Goal: Use online tool/utility

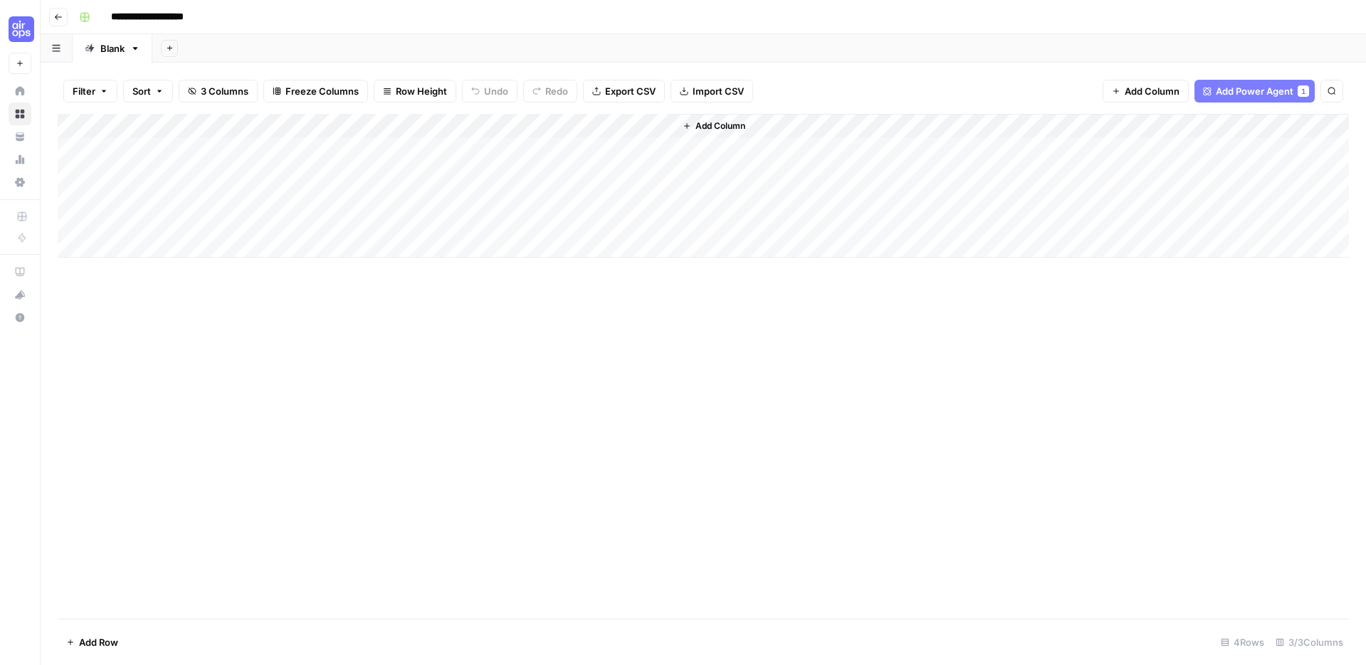
click at [449, 126] on div "Add Column" at bounding box center [704, 186] width 1292 height 144
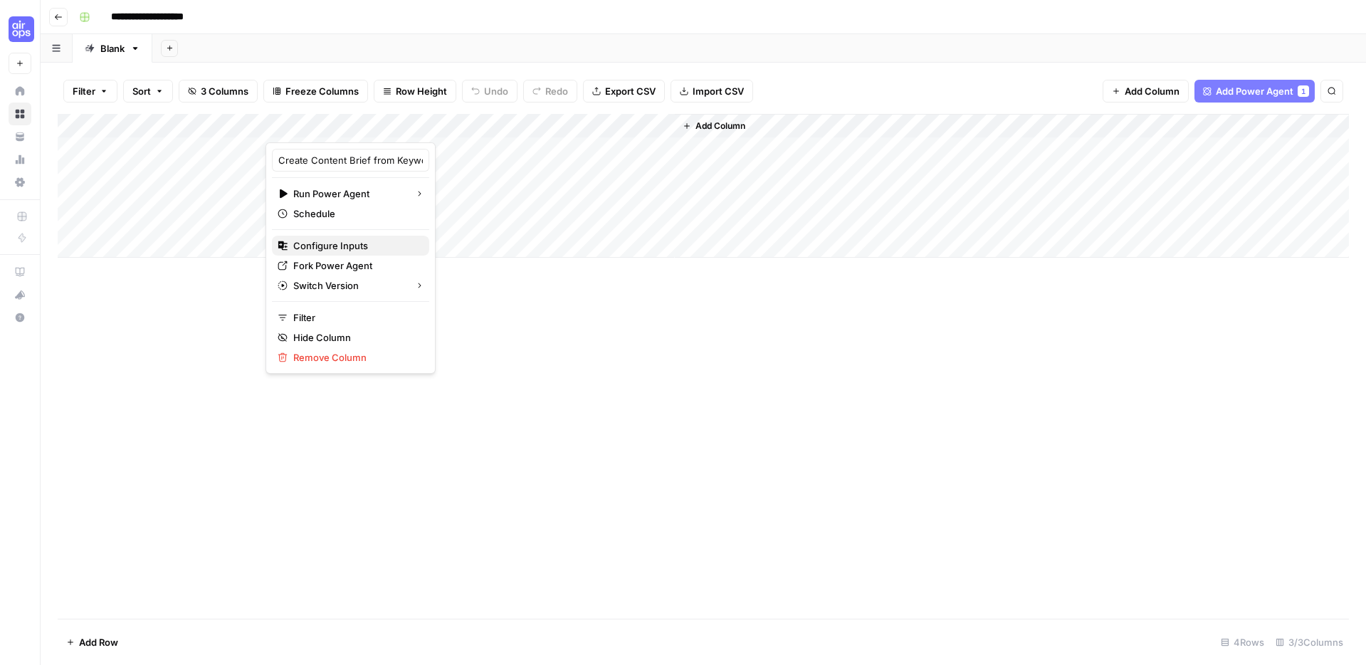
click at [334, 241] on span "Configure Inputs" at bounding box center [355, 246] width 125 height 14
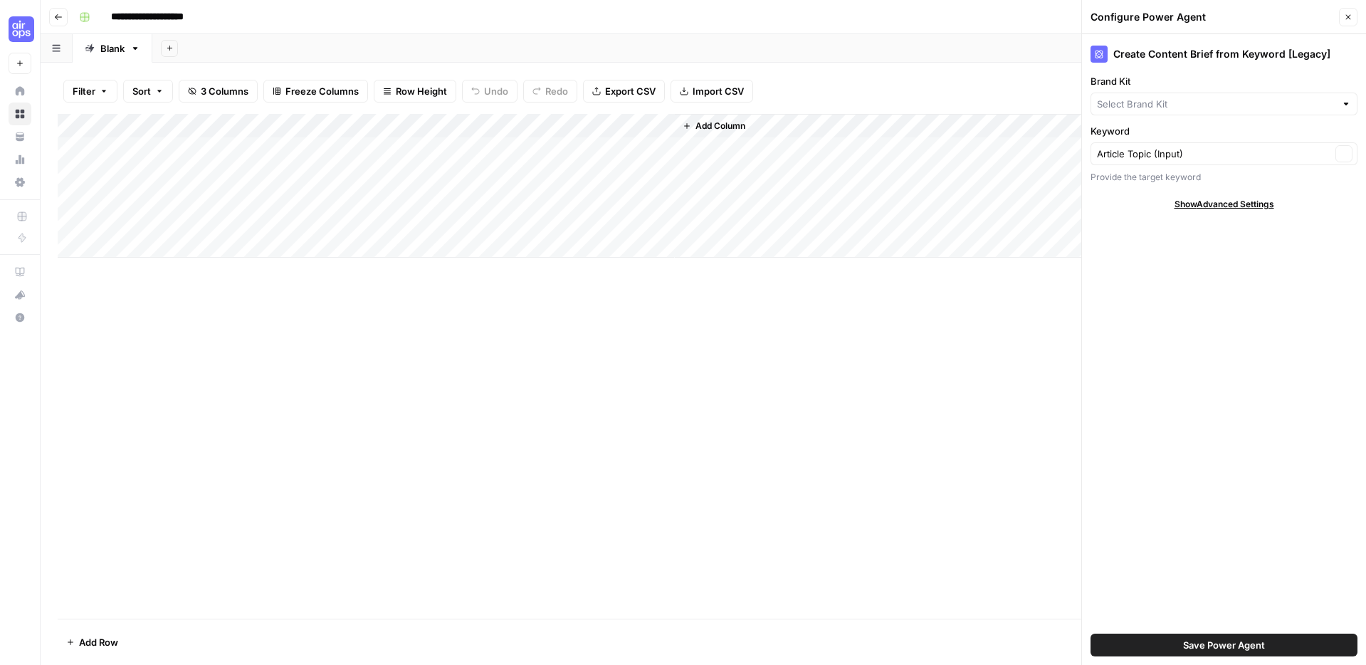
type input "[DOMAIN_NAME]"
click at [443, 123] on div "Add Column" at bounding box center [704, 186] width 1292 height 144
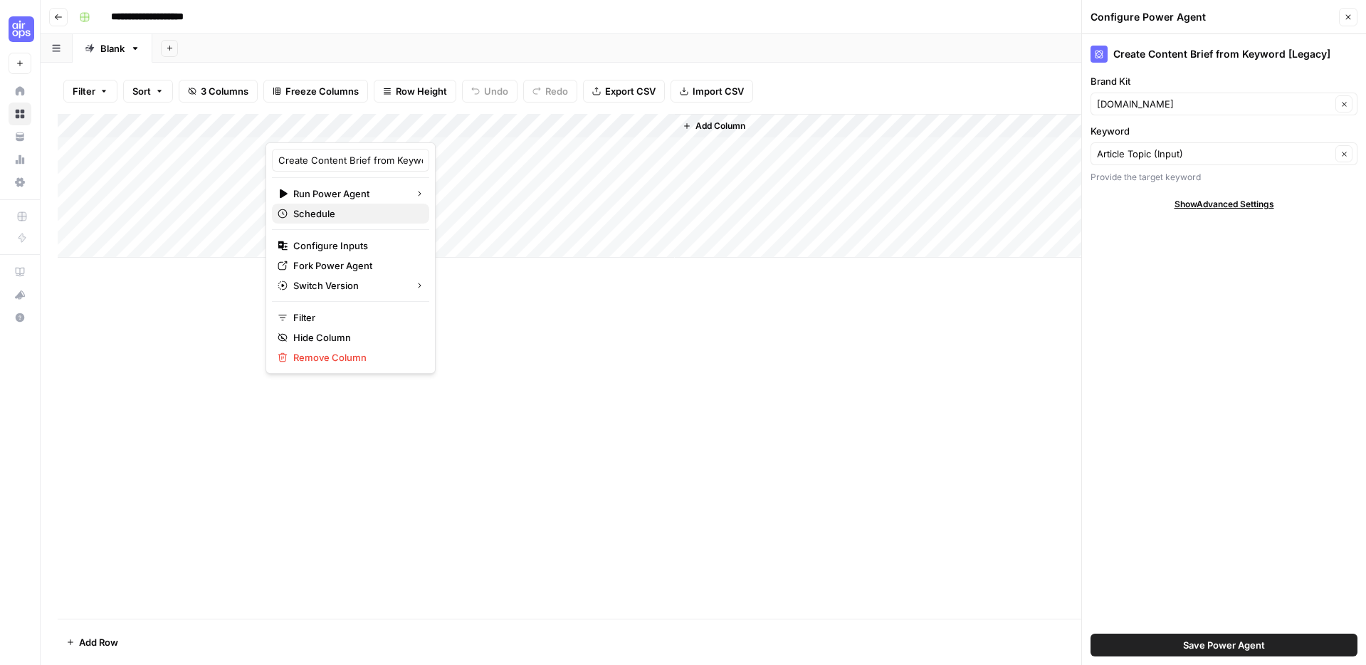
click at [324, 211] on span "Schedule" at bounding box center [355, 213] width 125 height 14
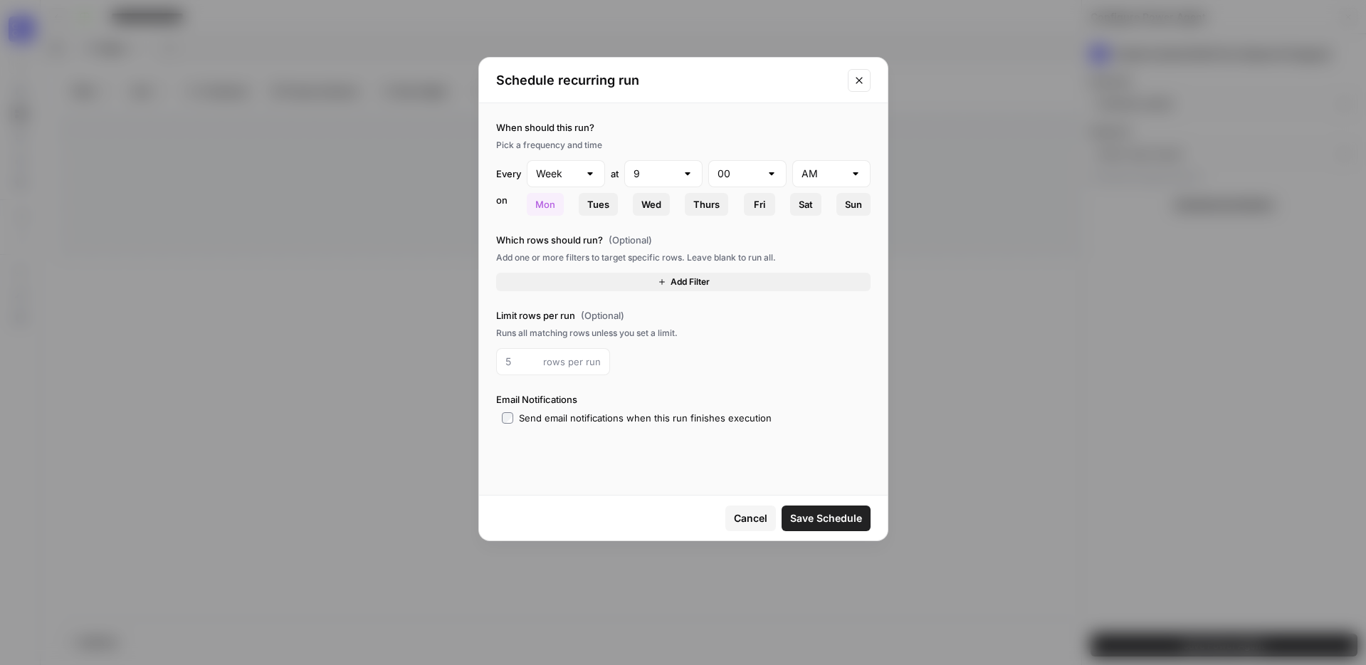
click at [861, 91] on div "Schedule recurring run" at bounding box center [683, 81] width 409 height 46
drag, startPoint x: 844, startPoint y: 72, endPoint x: 851, endPoint y: 74, distance: 7.4
click at [844, 72] on div "Schedule recurring run" at bounding box center [683, 81] width 409 height 46
click at [854, 75] on icon "Close modal" at bounding box center [859, 80] width 11 height 11
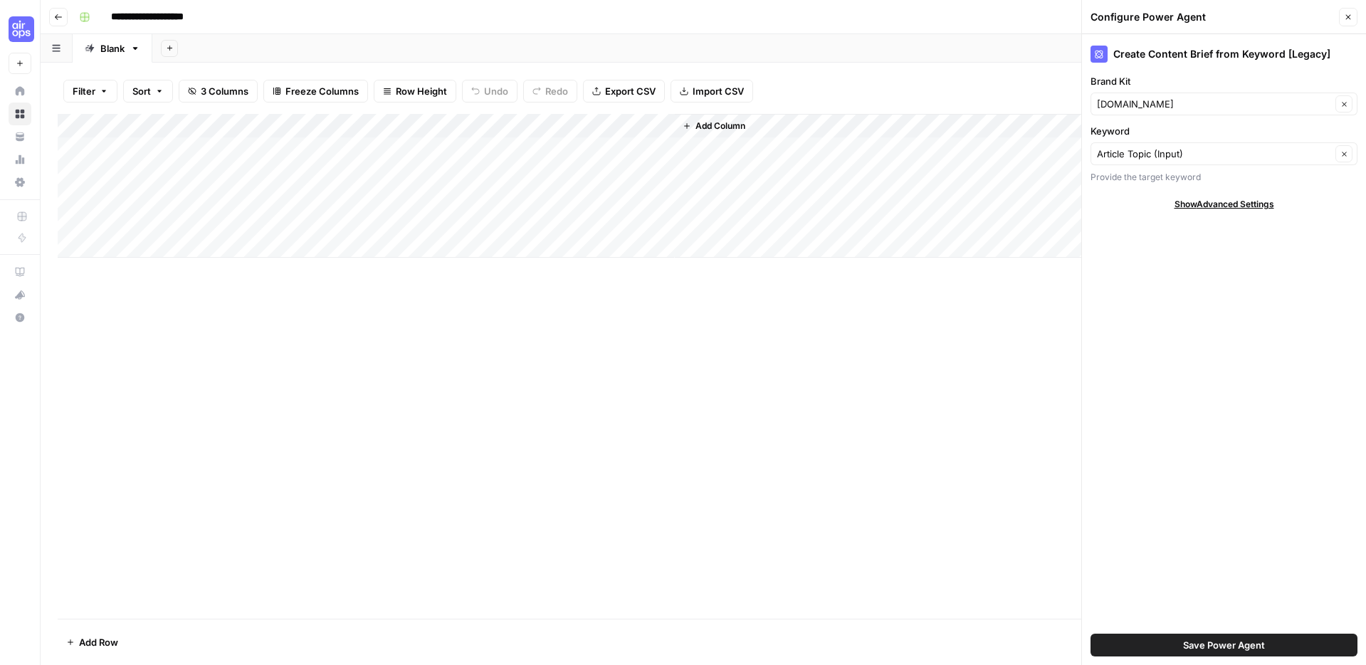
click at [444, 126] on div "Add Column" at bounding box center [704, 186] width 1292 height 144
